Goal: Communication & Community: Participate in discussion

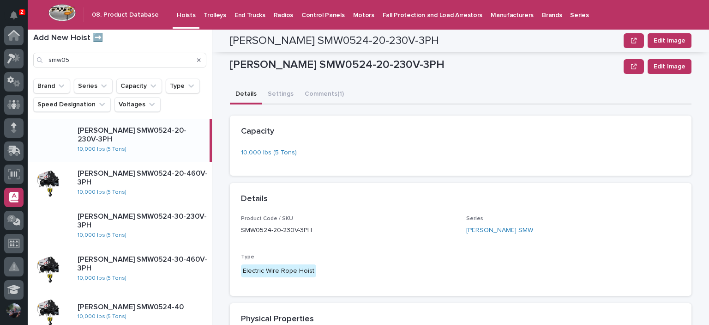
scroll to position [304, 0]
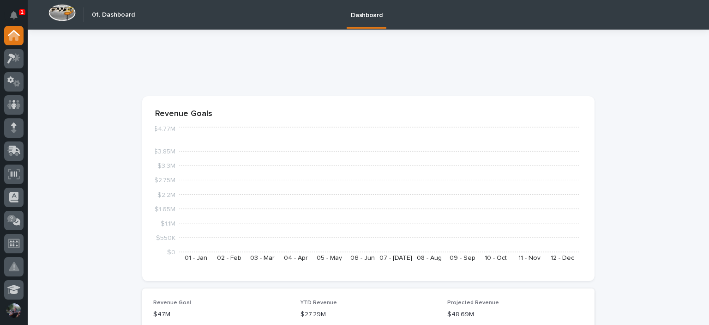
drag, startPoint x: 14, startPoint y: 12, endPoint x: 14, endPoint y: 4, distance: 7.4
click at [14, 12] on icon "Notifications" at bounding box center [13, 15] width 7 height 8
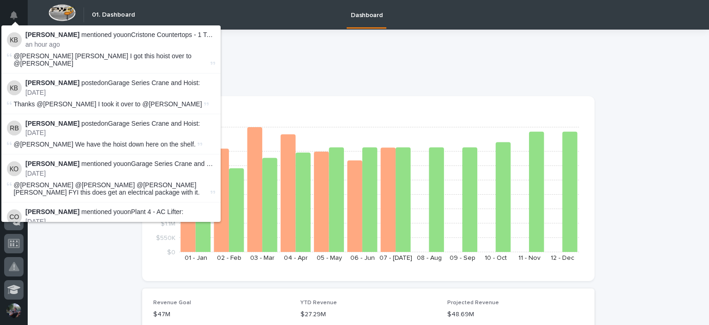
click at [278, 49] on div at bounding box center [368, 66] width 452 height 37
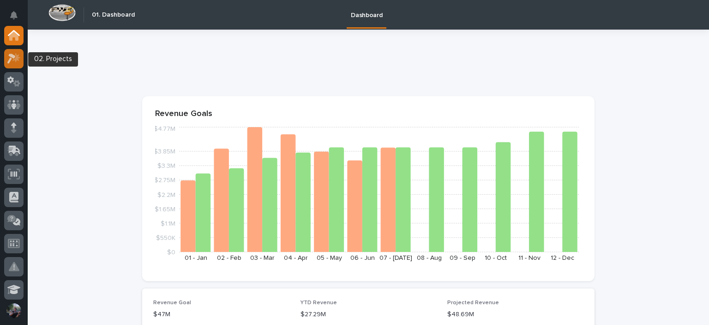
click at [16, 56] on icon at bounding box center [16, 57] width 8 height 9
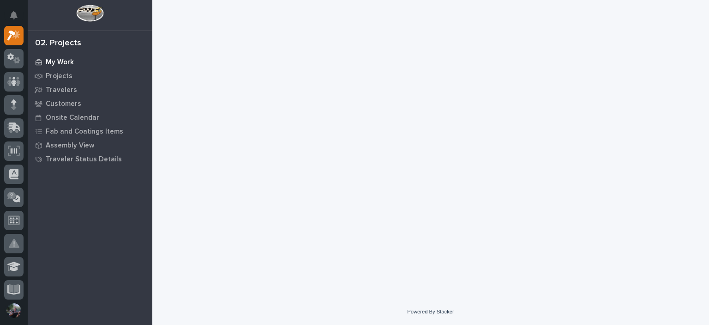
click at [49, 62] on p "My Work" at bounding box center [60, 62] width 28 height 8
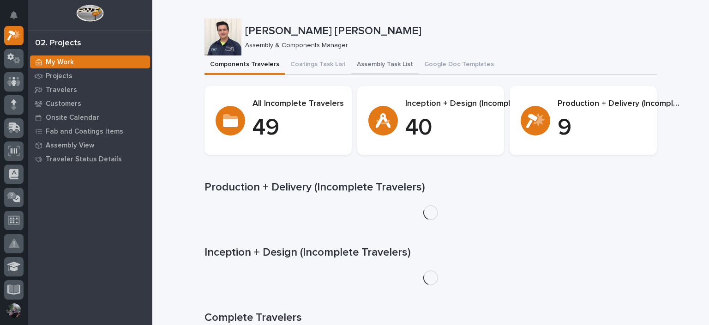
click at [385, 65] on button "Assembly Task List" at bounding box center [384, 64] width 67 height 19
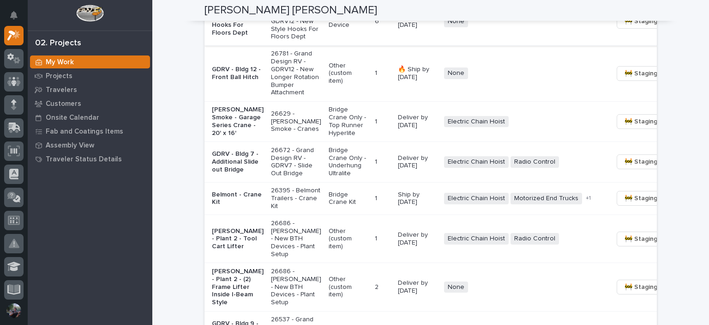
scroll to position [861, 0]
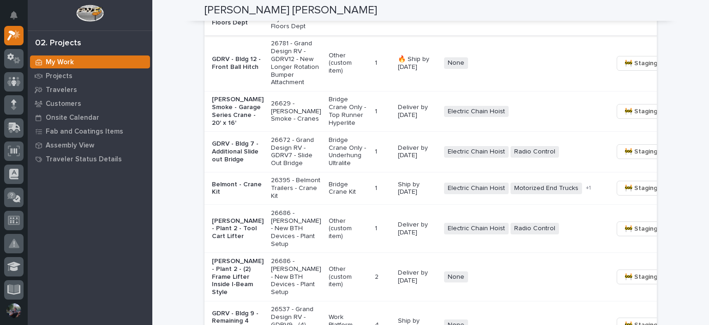
click at [279, 30] on p "26534 - Grand Design RV - GDRV12 - New Style Hooks For Floors Dept" at bounding box center [296, 11] width 50 height 39
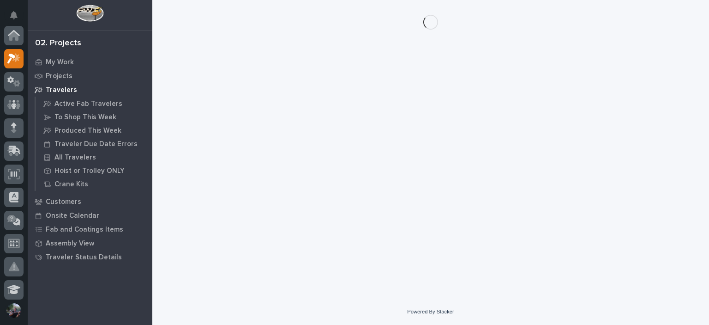
scroll to position [23, 0]
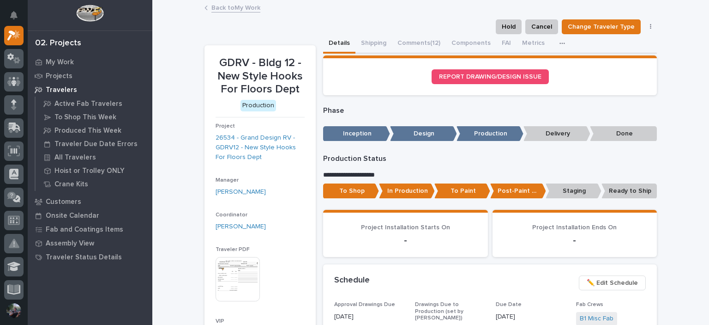
click at [403, 192] on p "In Production" at bounding box center [407, 190] width 56 height 15
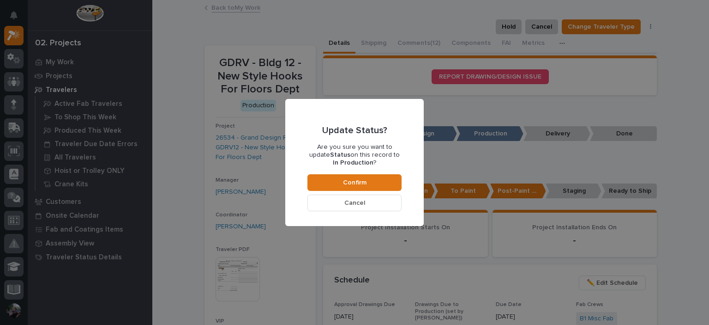
click at [385, 173] on div "Update Status? Are you sure you want to update Status on this record to In Prod…" at bounding box center [354, 162] width 94 height 97
click at [385, 176] on button "Confirm" at bounding box center [354, 182] width 94 height 17
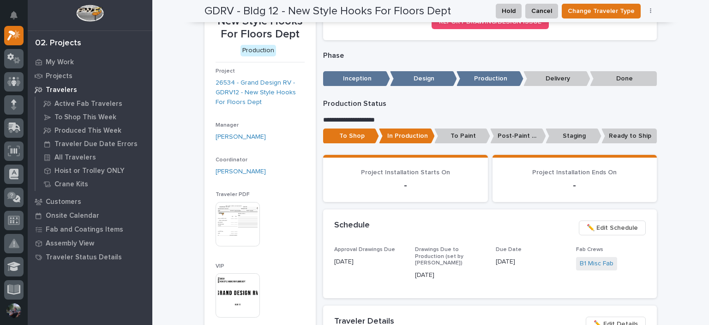
click at [409, 42] on div "Loading... Saving… REPORT DRAWING/DESIGN ISSUE" at bounding box center [490, 23] width 334 height 47
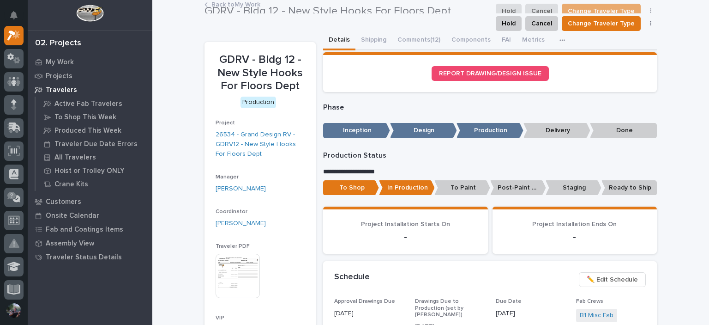
scroll to position [0, 0]
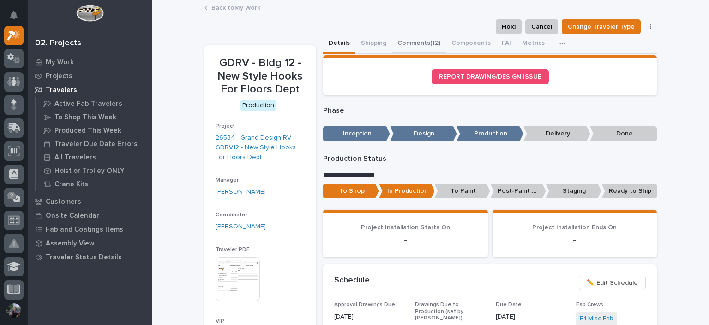
click at [415, 44] on button "Comments (12)" at bounding box center [419, 43] width 54 height 19
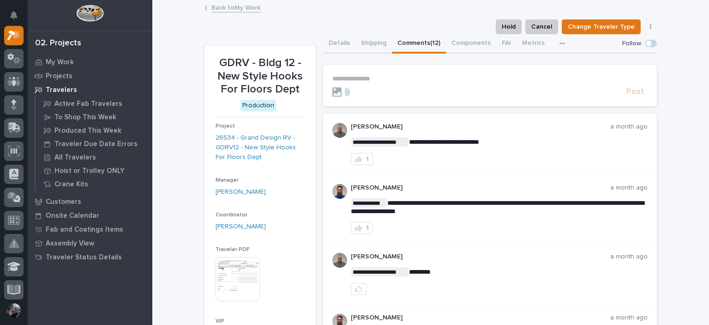
click at [392, 78] on p "**********" at bounding box center [489, 79] width 315 height 8
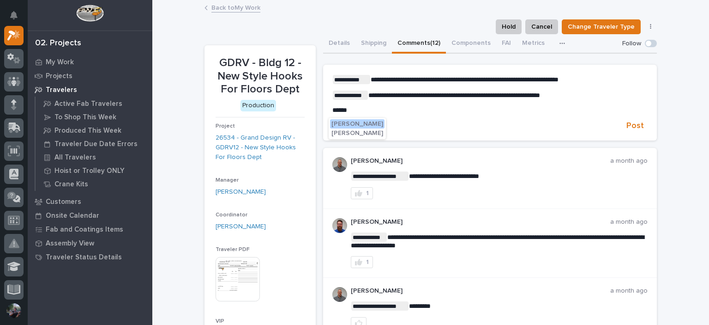
click at [376, 132] on span "[PERSON_NAME]" at bounding box center [357, 133] width 52 height 6
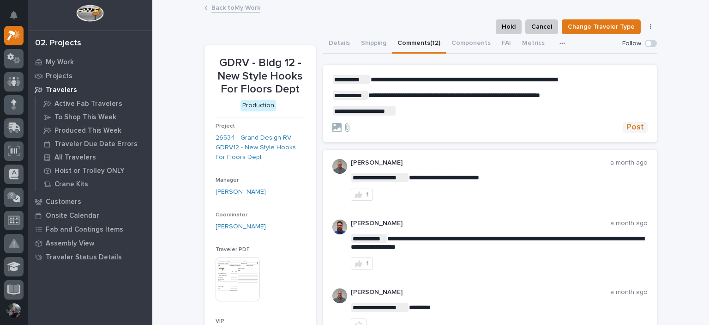
click at [641, 131] on button "Post" at bounding box center [635, 127] width 25 height 11
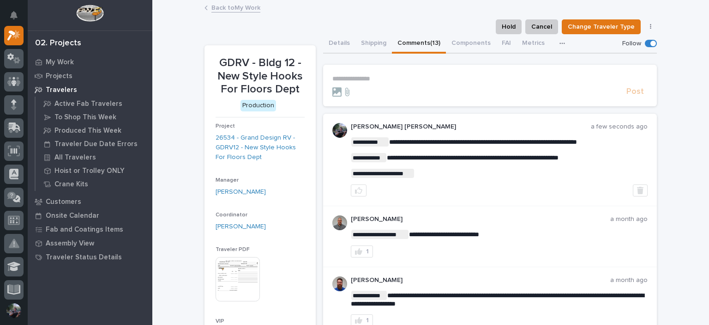
click at [213, 7] on link "Back to My Work" at bounding box center [235, 7] width 49 height 11
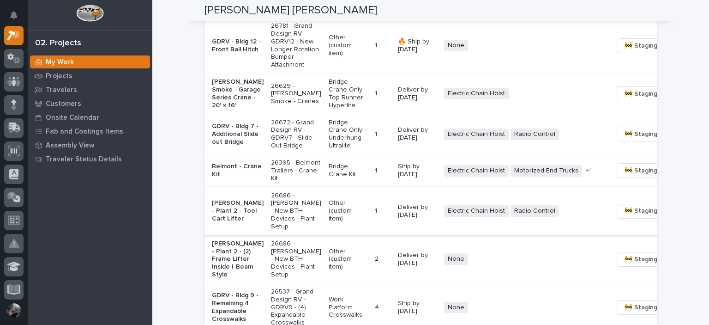
scroll to position [800, 0]
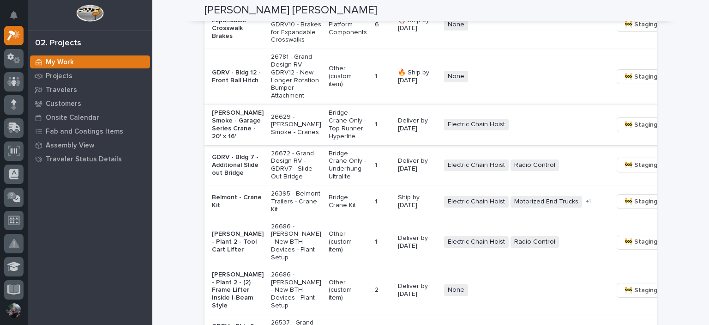
click at [617, 132] on button "🚧 Staging →" at bounding box center [644, 124] width 54 height 15
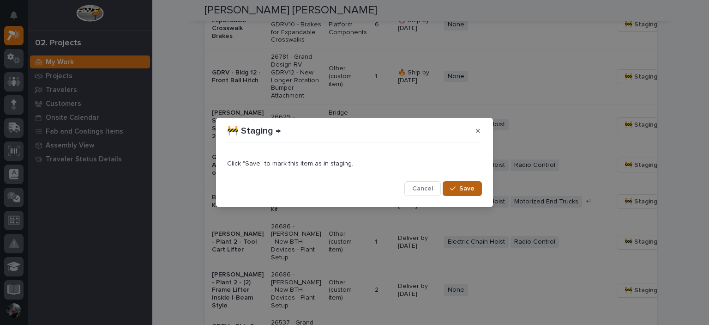
drag, startPoint x: 450, startPoint y: 189, endPoint x: 452, endPoint y: 184, distance: 5.6
click at [454, 184] on button "Save" at bounding box center [462, 188] width 39 height 15
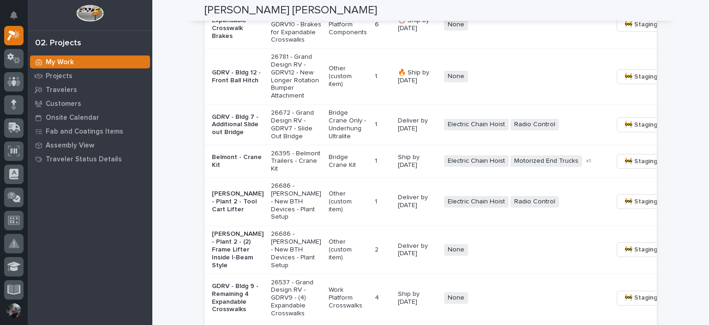
click at [329, 88] on p "Other (custom item)" at bounding box center [348, 76] width 39 height 23
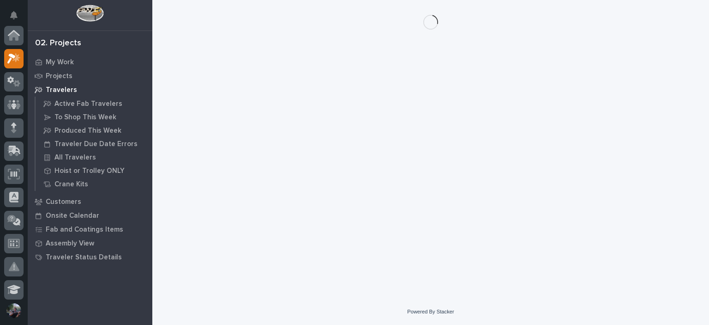
scroll to position [23, 0]
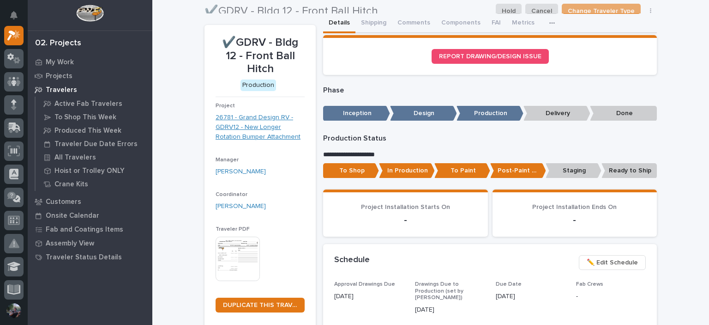
scroll to position [0, 0]
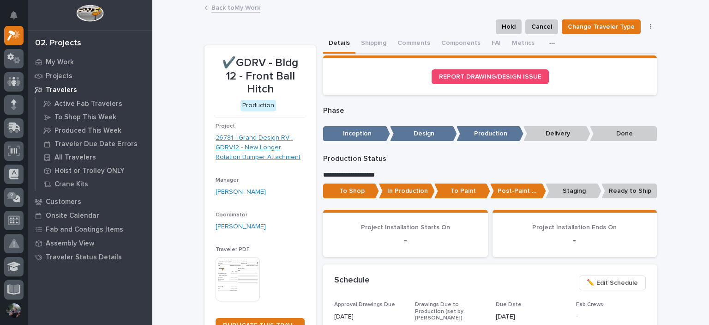
click at [240, 144] on link "26781 - Grand Design RV - GDRV12 - New Longer Rotation Bumper Attachment" at bounding box center [260, 147] width 89 height 29
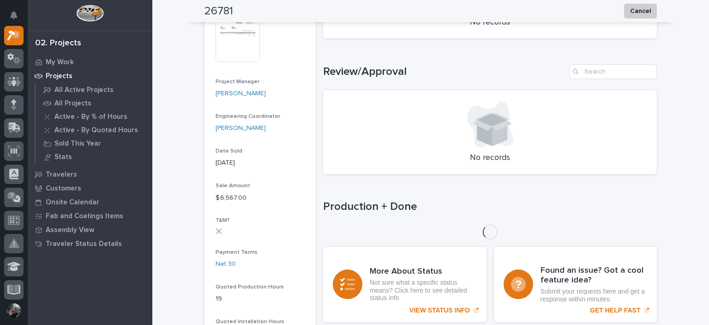
scroll to position [523, 0]
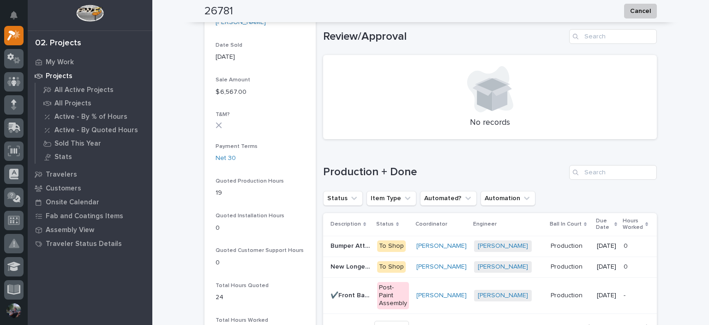
click at [347, 252] on div "Bumper Attachments (2 Sets) Bumper Attachments (2 Sets)" at bounding box center [350, 245] width 39 height 15
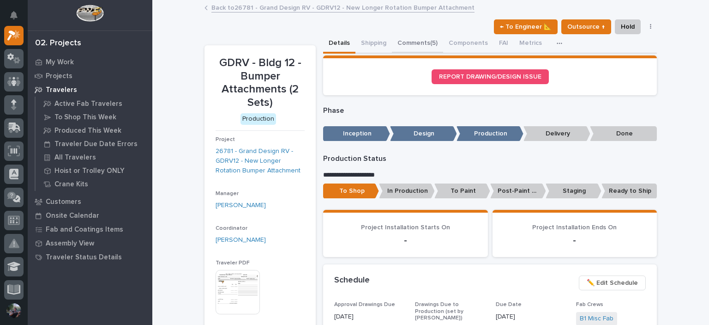
click at [415, 42] on button "Comments (5)" at bounding box center [417, 43] width 51 height 19
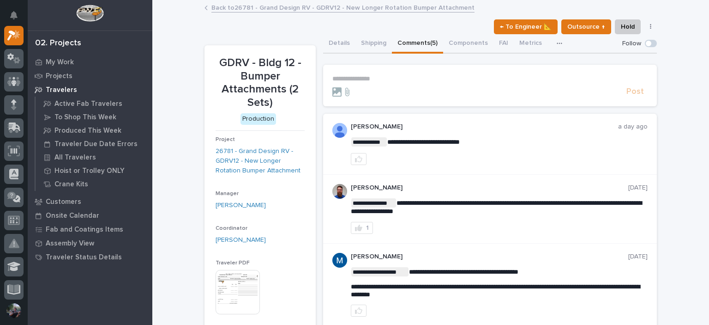
click at [272, 12] on link "Back to 26781 - Grand Design RV - GDRV12 - New Longer Rotation Bumper Attachment" at bounding box center [342, 7] width 263 height 11
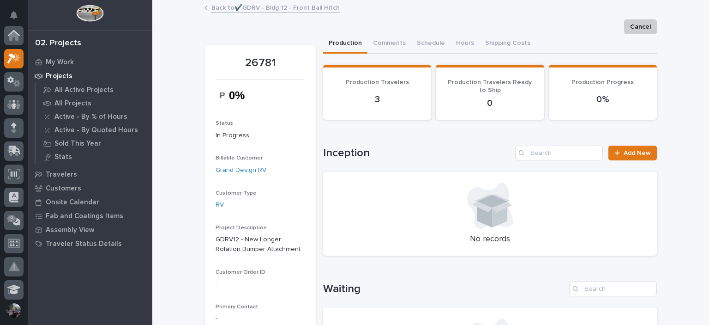
scroll to position [23, 0]
click at [272, 12] on link "Back to ✔️GDRV - Bldg 12 - Front Ball Hitch" at bounding box center [275, 7] width 128 height 11
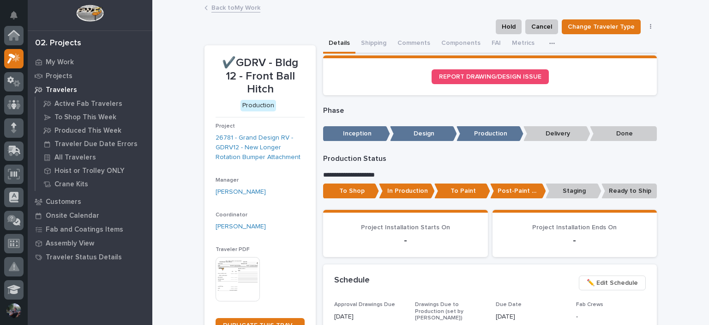
scroll to position [23, 0]
click at [232, 11] on link "Back to My Work" at bounding box center [235, 7] width 49 height 11
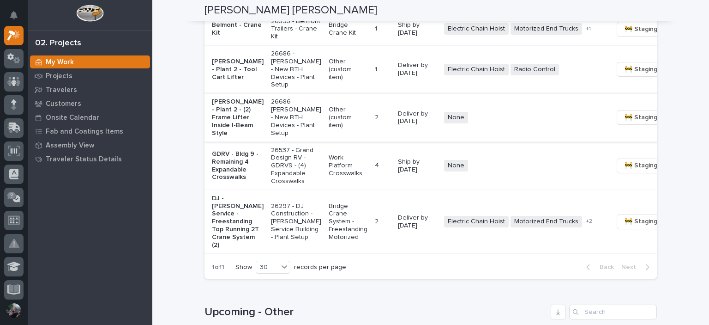
scroll to position [923, 0]
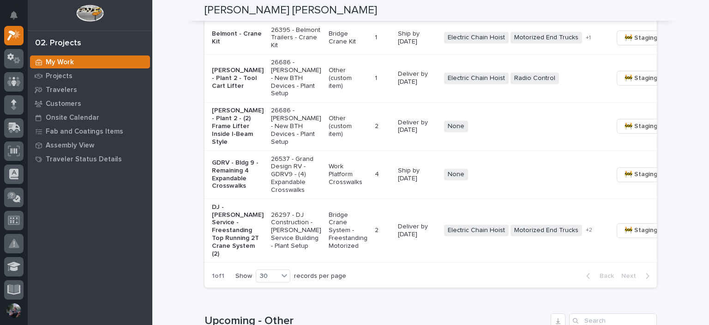
click at [232, 90] on p "[PERSON_NAME] - Plant 2 - Tool Cart Lifter" at bounding box center [238, 77] width 52 height 23
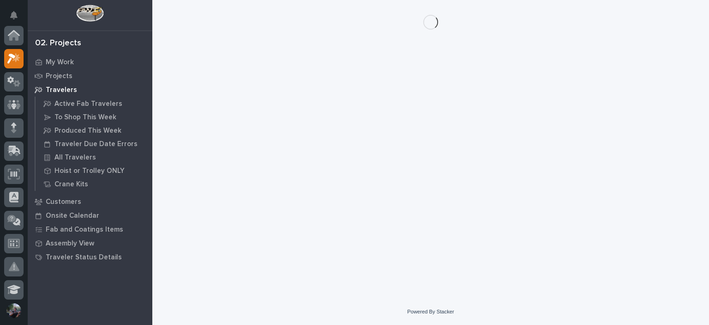
scroll to position [23, 0]
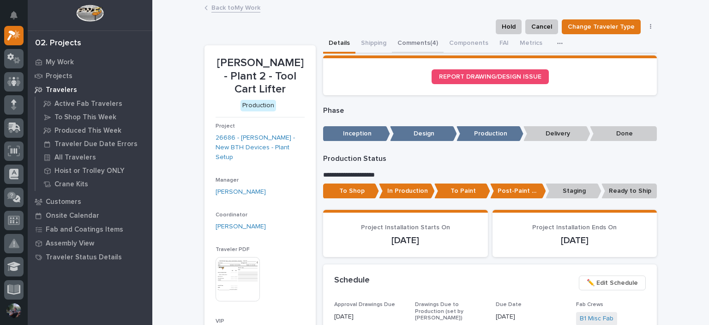
click at [399, 42] on button "Comments (4)" at bounding box center [418, 43] width 52 height 19
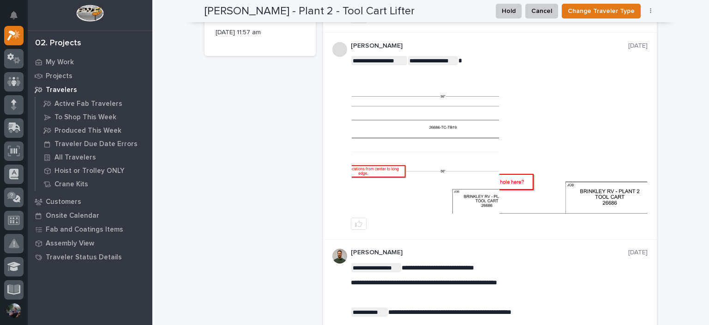
scroll to position [400, 0]
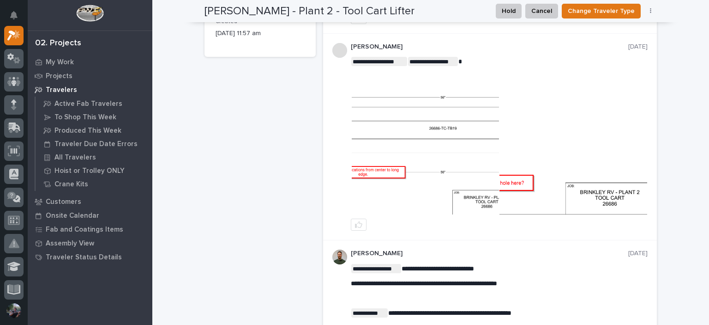
click at [449, 149] on img at bounding box center [426, 145] width 148 height 137
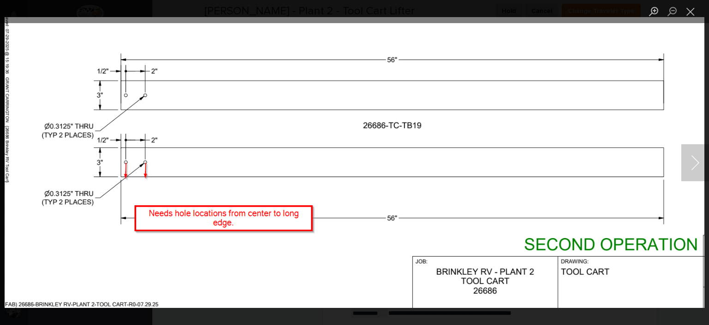
click at [692, 172] on button "Next image" at bounding box center [695, 162] width 28 height 37
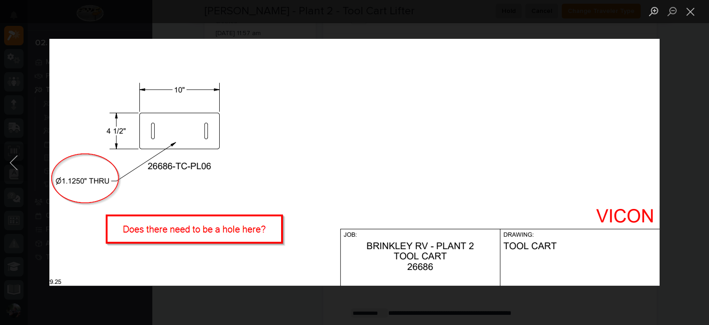
click at [694, 134] on div "Lightbox" at bounding box center [354, 162] width 709 height 325
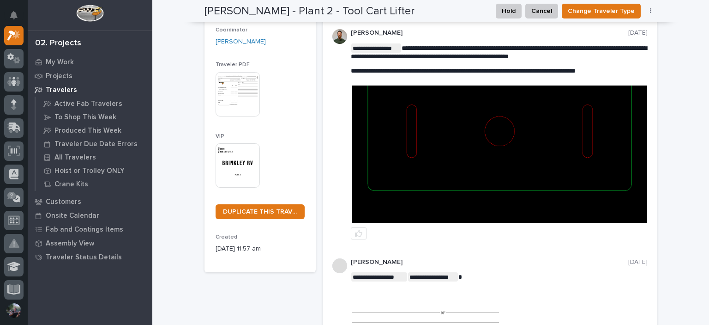
scroll to position [0, 0]
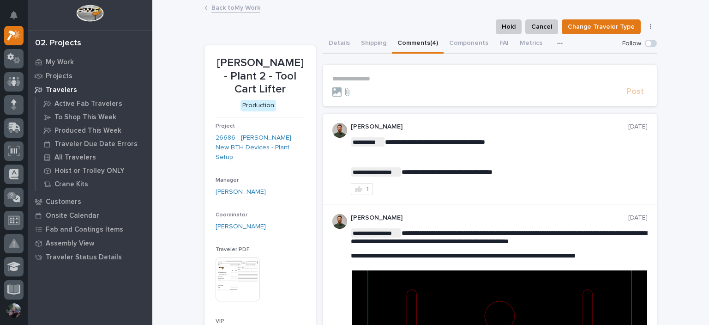
click at [231, 9] on link "Back to My Work" at bounding box center [235, 7] width 49 height 11
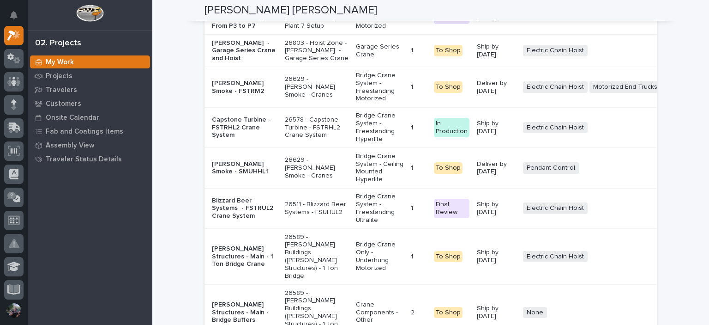
scroll to position [2000, 0]
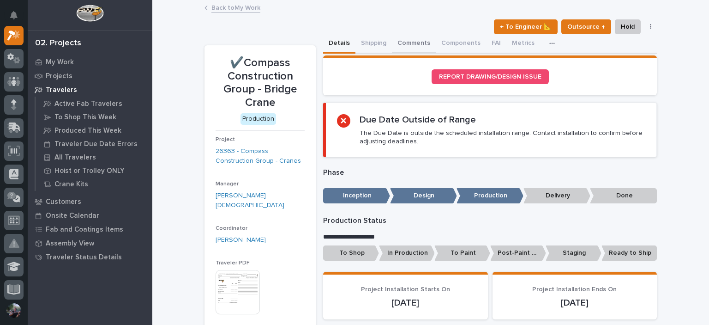
click at [412, 44] on button "Comments" at bounding box center [414, 43] width 44 height 19
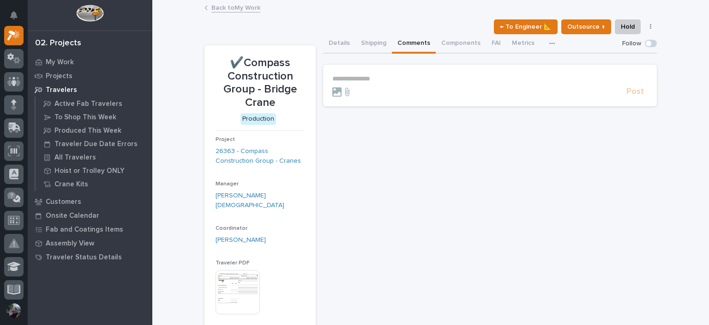
click at [392, 83] on form "**********" at bounding box center [489, 86] width 315 height 22
click at [390, 70] on section "**********" at bounding box center [490, 86] width 334 height 42
click at [391, 72] on section "**********" at bounding box center [490, 86] width 334 height 42
click at [392, 73] on section "**********" at bounding box center [490, 86] width 334 height 42
click at [391, 76] on p "**********" at bounding box center [489, 79] width 315 height 8
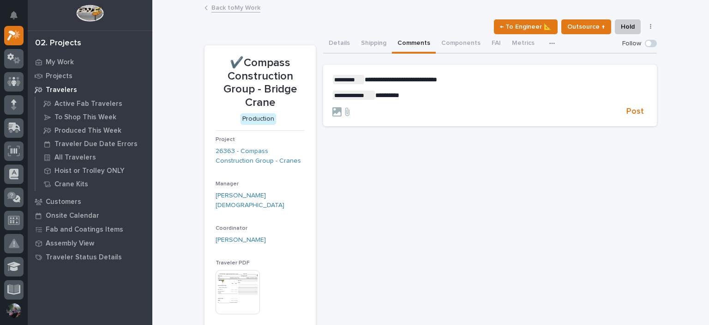
click at [450, 82] on p "**********" at bounding box center [489, 79] width 315 height 9
click at [637, 110] on span "Post" at bounding box center [635, 111] width 18 height 11
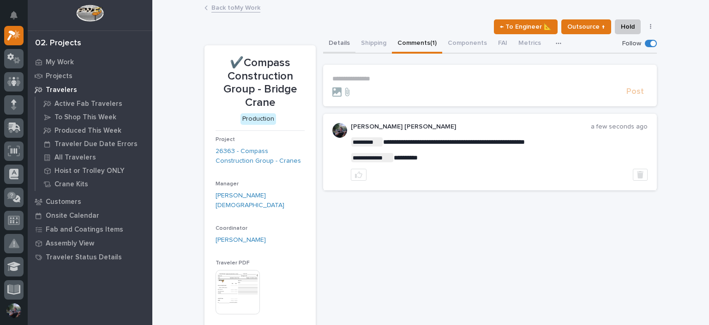
click at [341, 41] on button "Details" at bounding box center [339, 43] width 32 height 19
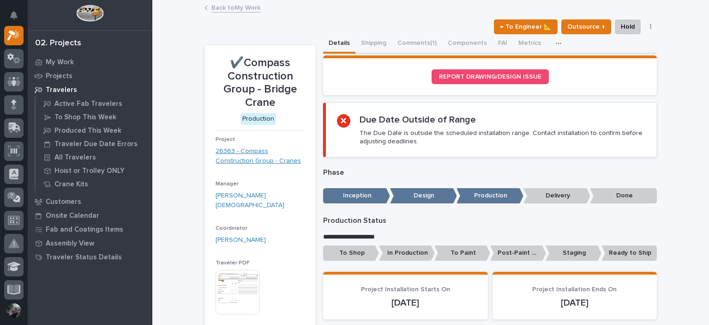
click at [275, 153] on link "26363 - Compass Construction Group - Cranes" at bounding box center [260, 155] width 89 height 19
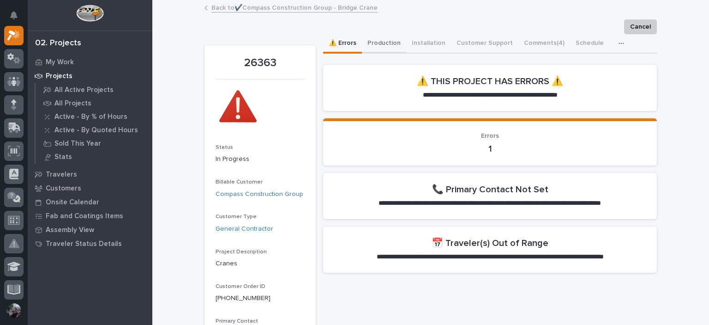
click at [380, 35] on button "Production" at bounding box center [384, 43] width 44 height 19
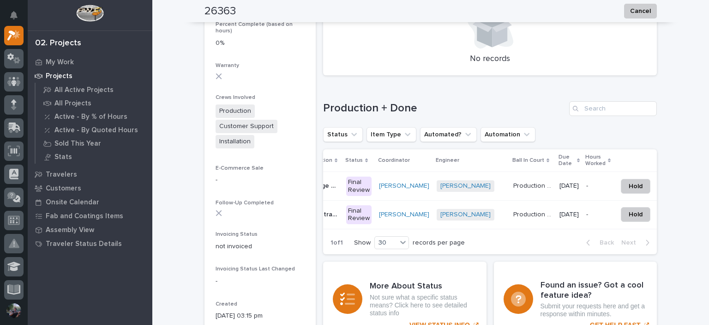
scroll to position [0, 28]
click at [514, 182] on p "Production Manager" at bounding box center [534, 185] width 41 height 10
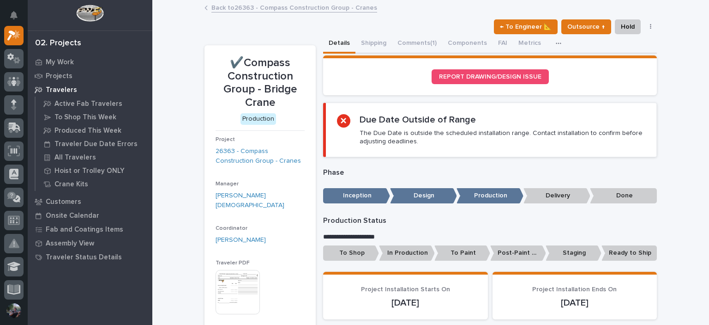
click at [319, 10] on link "Back to 26363 - Compass Construction Group - Cranes" at bounding box center [294, 7] width 166 height 11
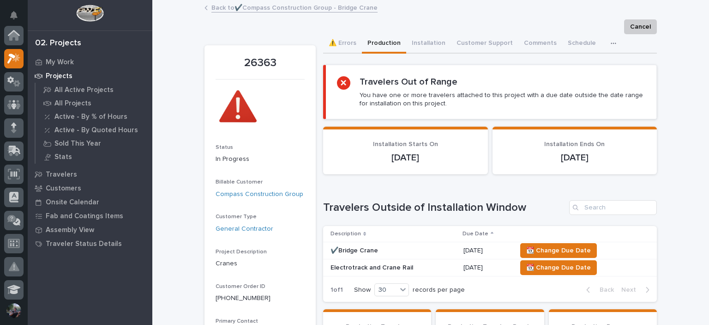
scroll to position [23, 0]
click at [22, 14] on p "2" at bounding box center [21, 12] width 3 height 6
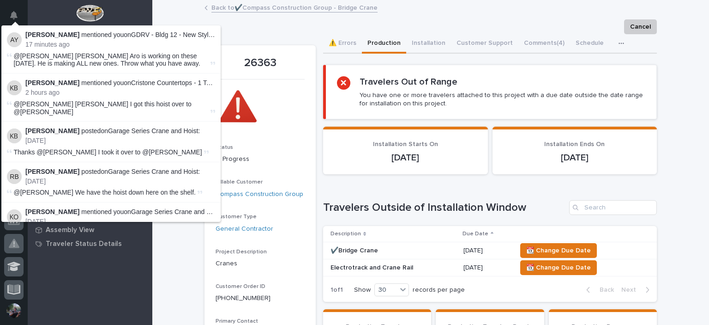
click at [196, 30] on li "[PERSON_NAME] mentioned you on GDRV - Bldg 12 - New Style Hooks For Floors Dept…" at bounding box center [110, 49] width 219 height 48
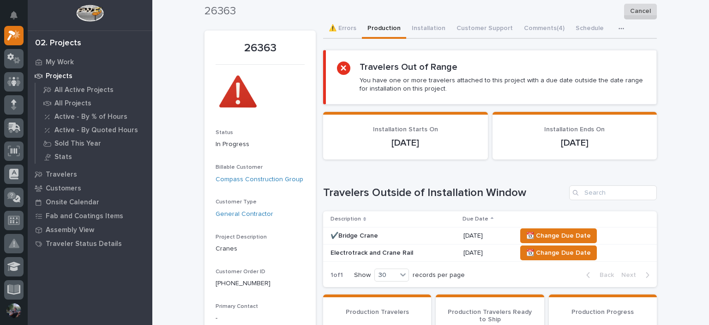
scroll to position [0, 0]
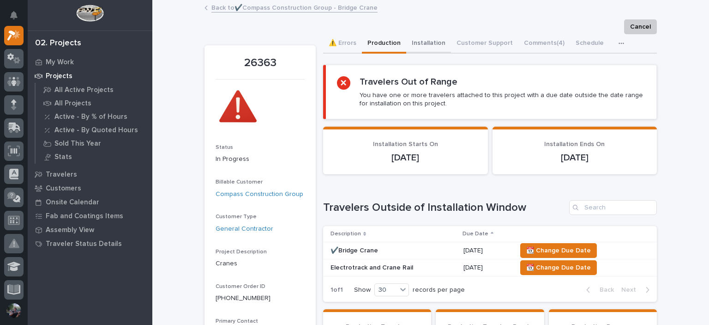
click at [433, 42] on button "Installation" at bounding box center [428, 43] width 45 height 19
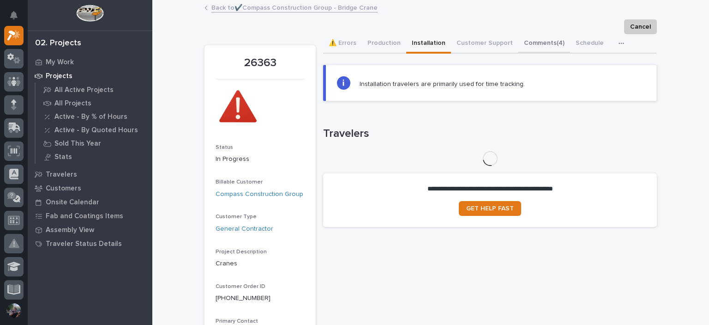
click at [542, 41] on button "Comments (4)" at bounding box center [544, 43] width 52 height 19
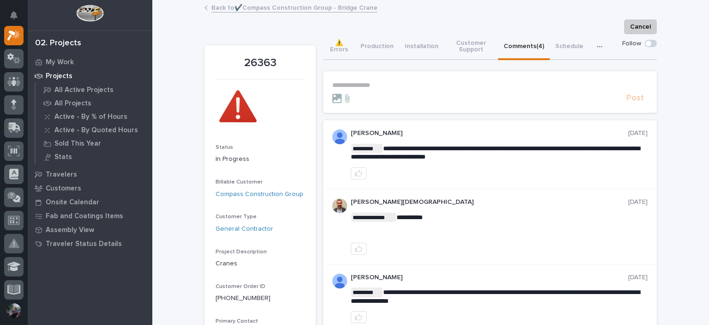
click at [376, 46] on button "Production" at bounding box center [377, 47] width 44 height 26
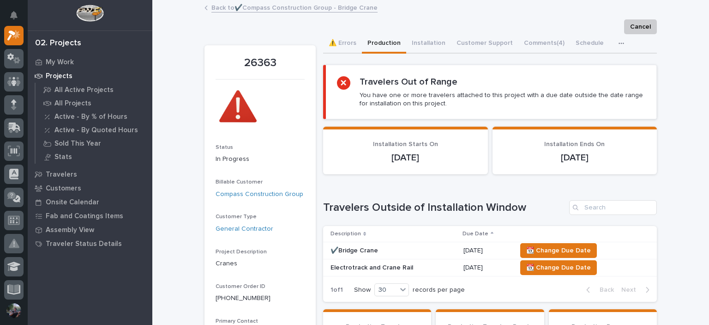
click at [267, 13] on div "Back to ✔️Compass Construction Group - Bridge Crane" at bounding box center [431, 8] width 462 height 13
click at [275, 8] on link "Back to ✔️Compass Construction Group - Bridge Crane" at bounding box center [294, 7] width 166 height 11
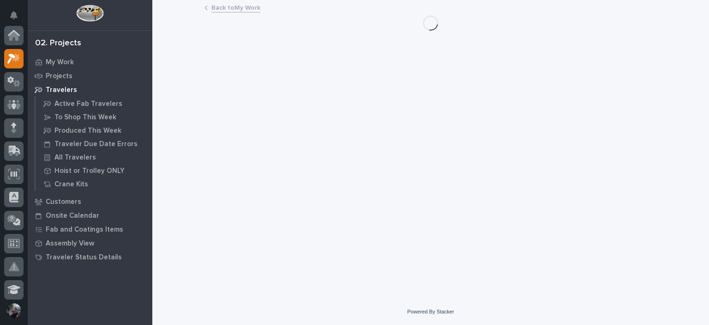
scroll to position [23, 0]
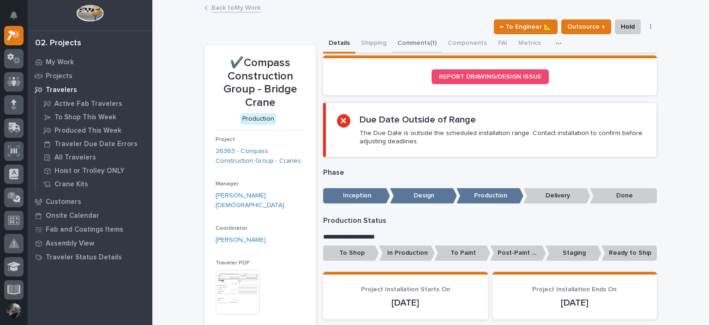
click at [429, 38] on button "Comments (1)" at bounding box center [417, 43] width 50 height 19
